Goal: Communication & Community: Answer question/provide support

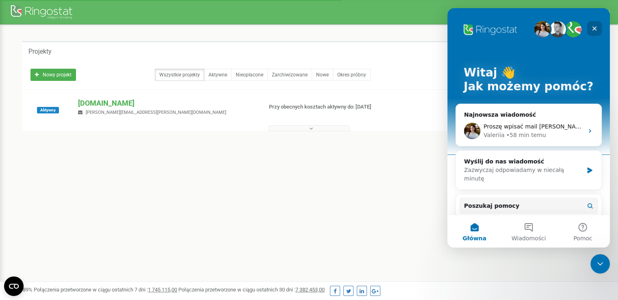
click at [593, 28] on icon "Zamknij" at bounding box center [594, 28] width 7 height 7
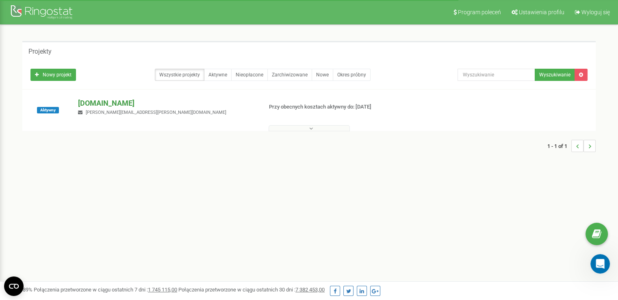
click at [109, 103] on p "[DOMAIN_NAME]" at bounding box center [167, 103] width 178 height 11
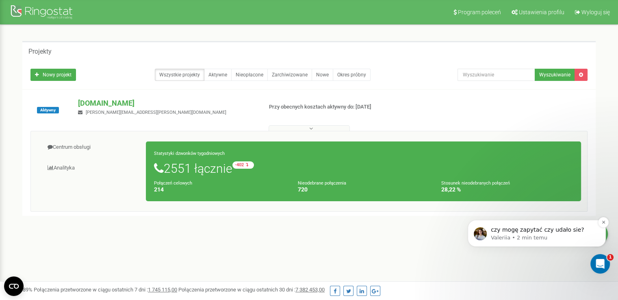
click at [554, 229] on p "czy mogę zapytać czy udało sie?" at bounding box center [543, 230] width 105 height 8
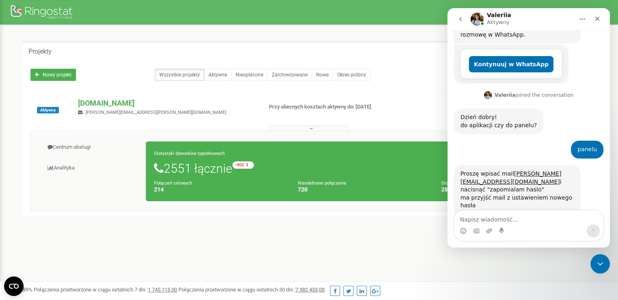
scroll to position [209, 0]
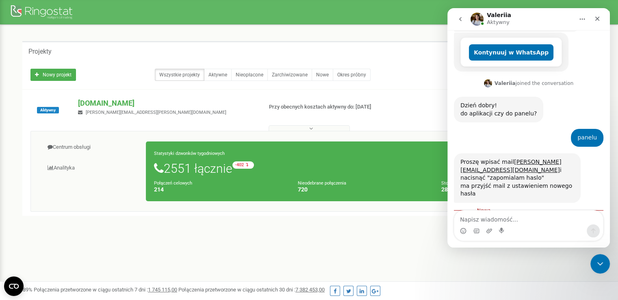
click at [506, 220] on textarea "Napisz wiadomość..." at bounding box center [528, 218] width 149 height 14
type textarea "tak udało się dziękuje"
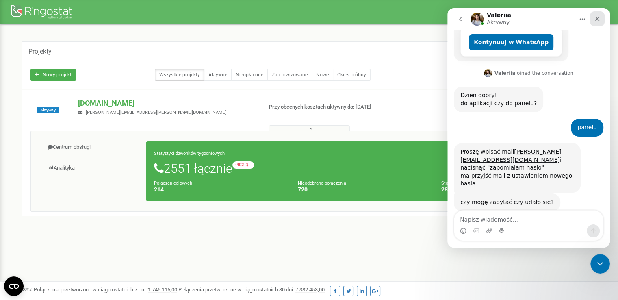
click at [600, 20] on icon "Zamknij" at bounding box center [597, 18] width 7 height 7
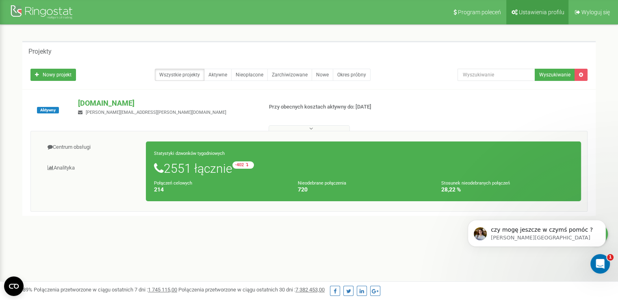
scroll to position [244, 0]
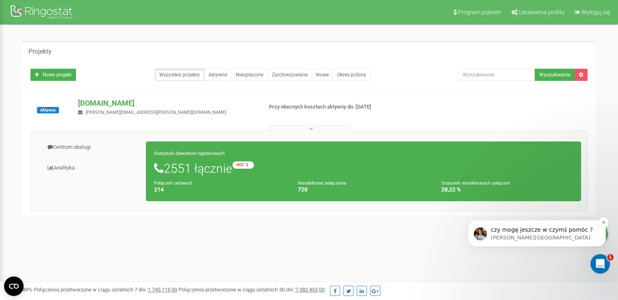
click at [574, 237] on p "[PERSON_NAME][GEOGRAPHIC_DATA]" at bounding box center [543, 237] width 105 height 7
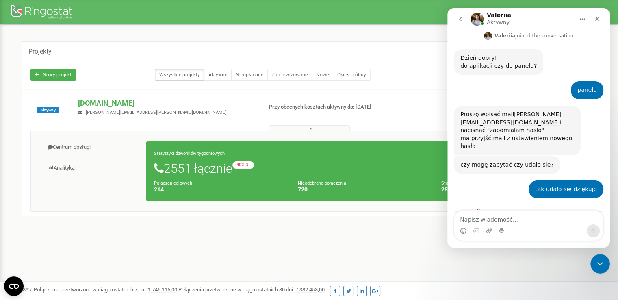
scroll to position [257, 0]
click at [522, 219] on textarea "Napisz wiadomość..." at bounding box center [528, 218] width 149 height 14
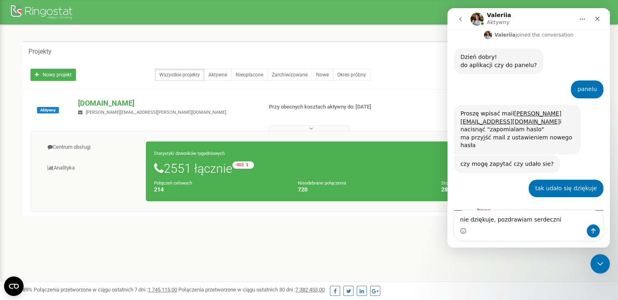
type textarea "nie dziękuje, pozdrawiam serdecznie"
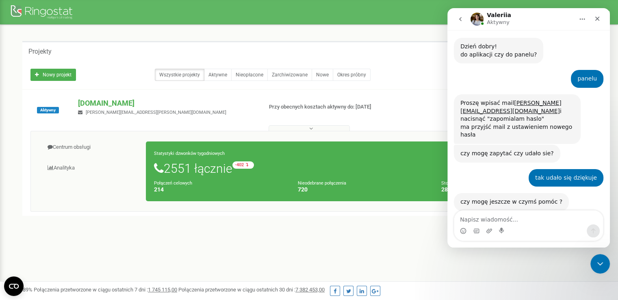
click at [294, 246] on div "Projekty Nowy projekt Wszystkie projekty Aktywne Nieopłacone Zarchiwizowane Now…" at bounding box center [309, 143] width 606 height 237
click at [598, 20] on icon "Zamknij" at bounding box center [597, 19] width 4 height 4
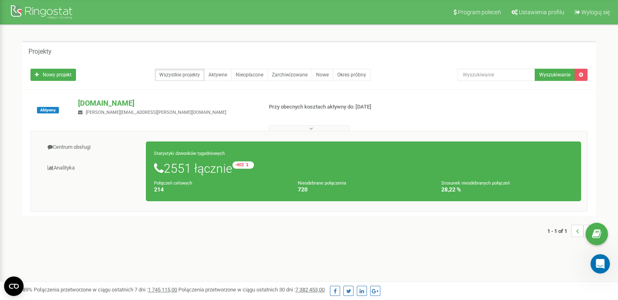
scroll to position [299, 0]
click at [111, 53] on div "Projekty" at bounding box center [308, 51] width 573 height 20
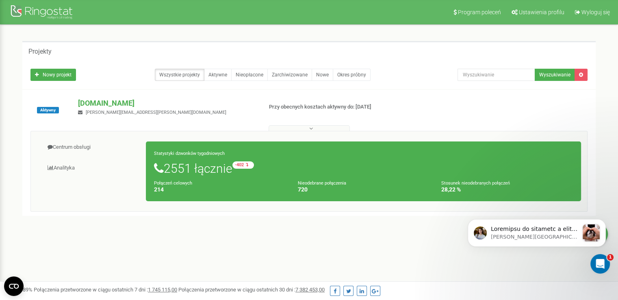
scroll to position [711, 0]
click at [604, 221] on icon "Dismiss notification" at bounding box center [603, 221] width 3 height 3
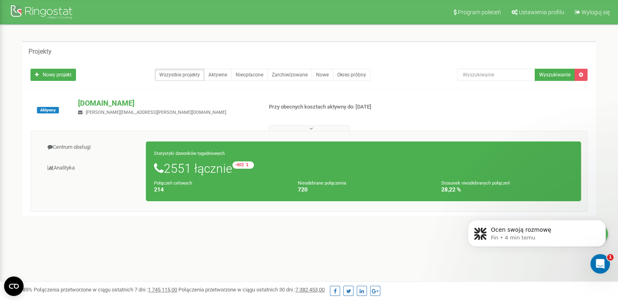
scroll to position [789, 0]
